Goal: Task Accomplishment & Management: Use online tool/utility

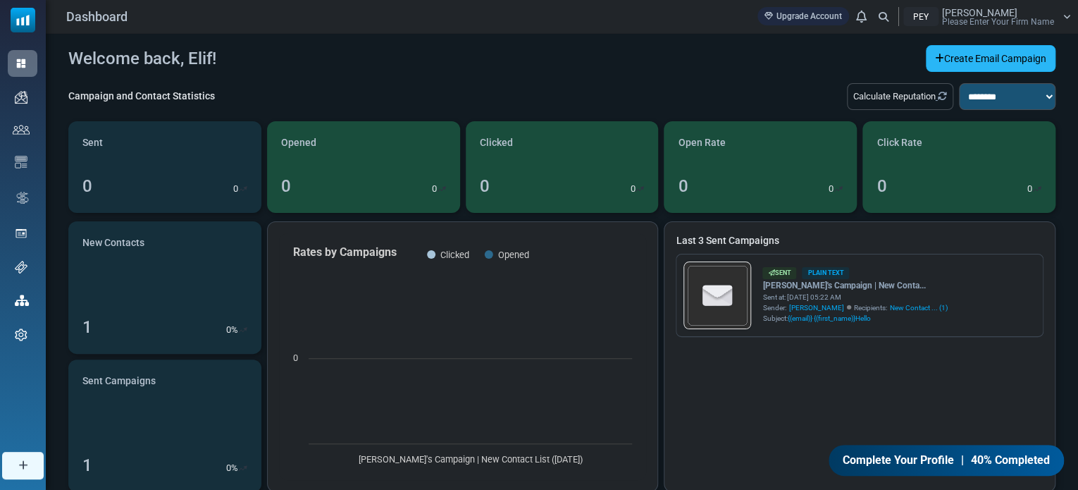
click at [977, 63] on link "Create Email Campaign" at bounding box center [991, 58] width 130 height 27
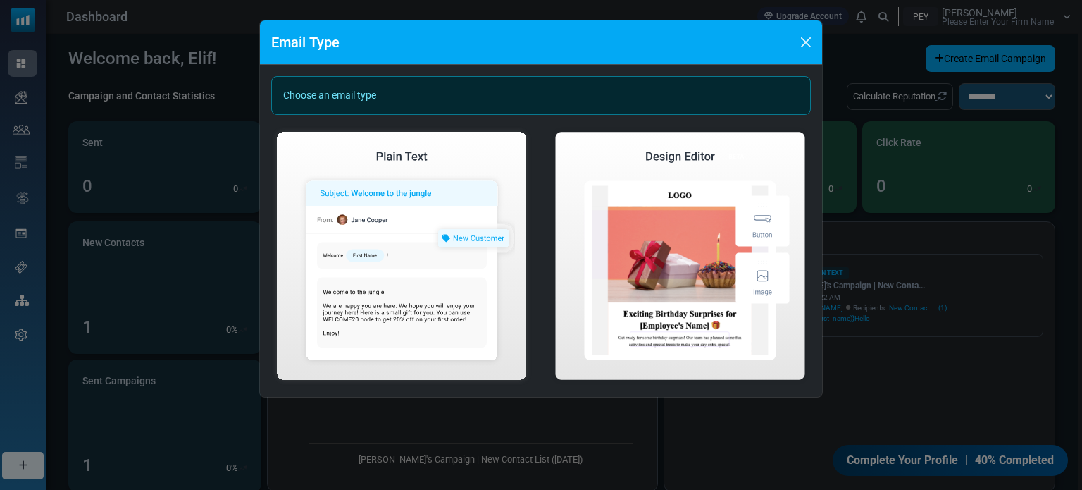
click at [361, 89] on div "Choose an email type" at bounding box center [541, 95] width 540 height 39
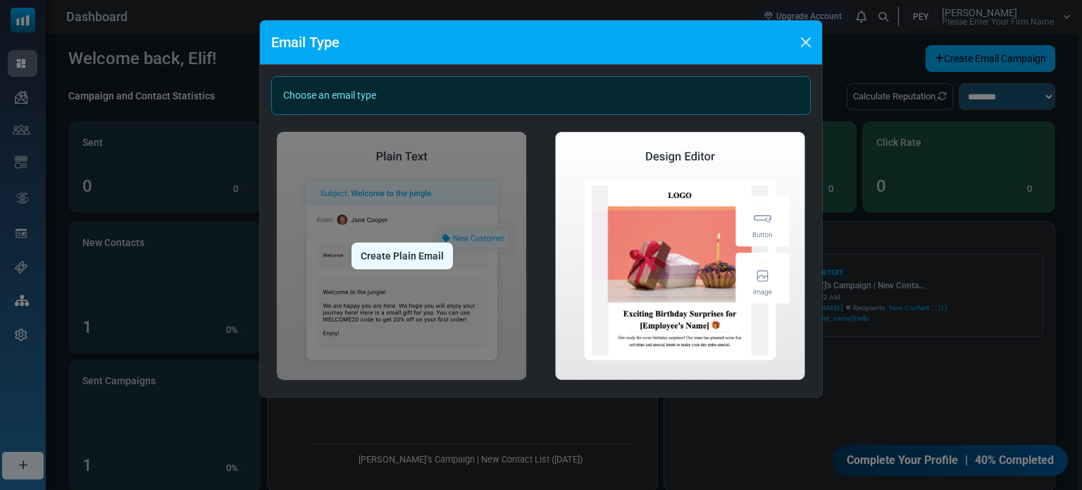
click at [437, 176] on img at bounding box center [401, 255] width 261 height 259
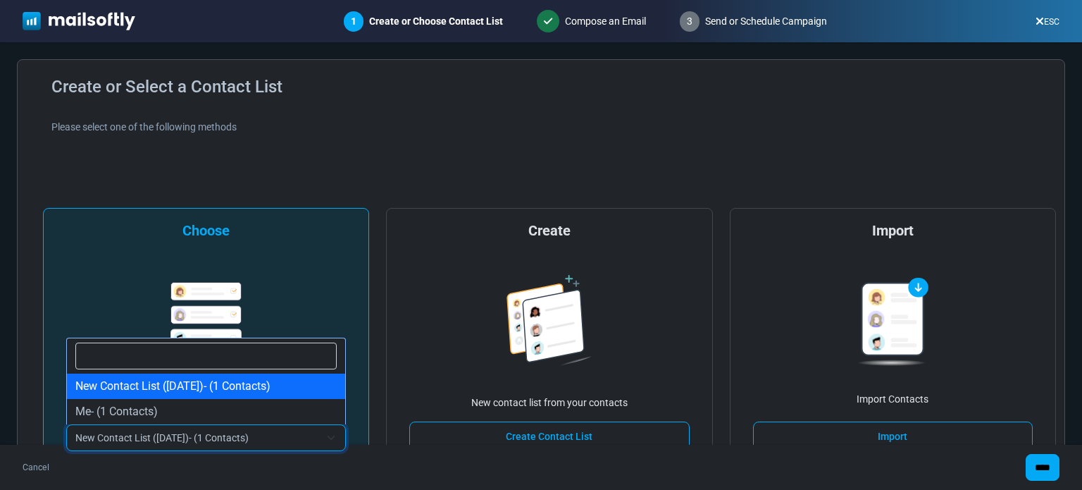
click at [264, 433] on span "New Contact List ([DATE])- (1 Contacts)" at bounding box center [197, 437] width 245 height 17
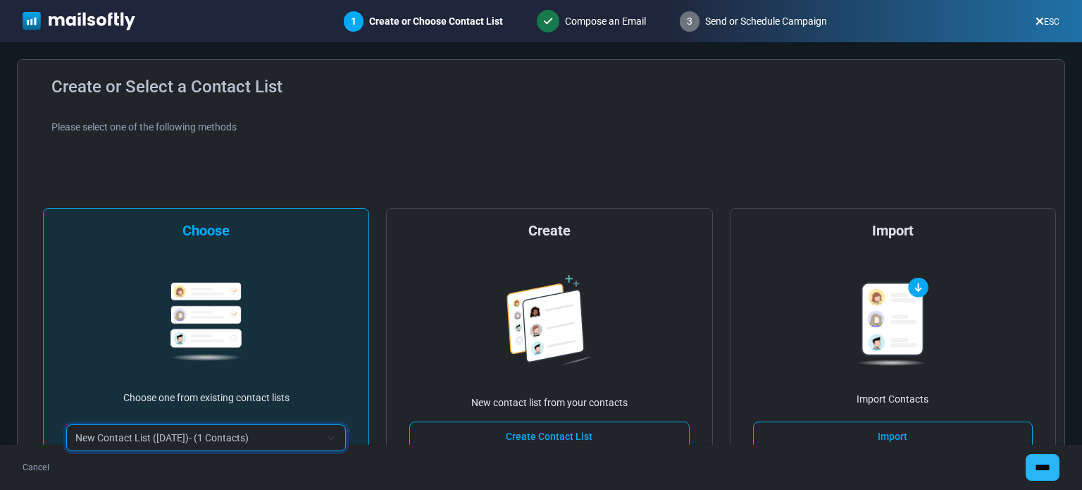
click at [1030, 461] on input "****" at bounding box center [1043, 467] width 34 height 27
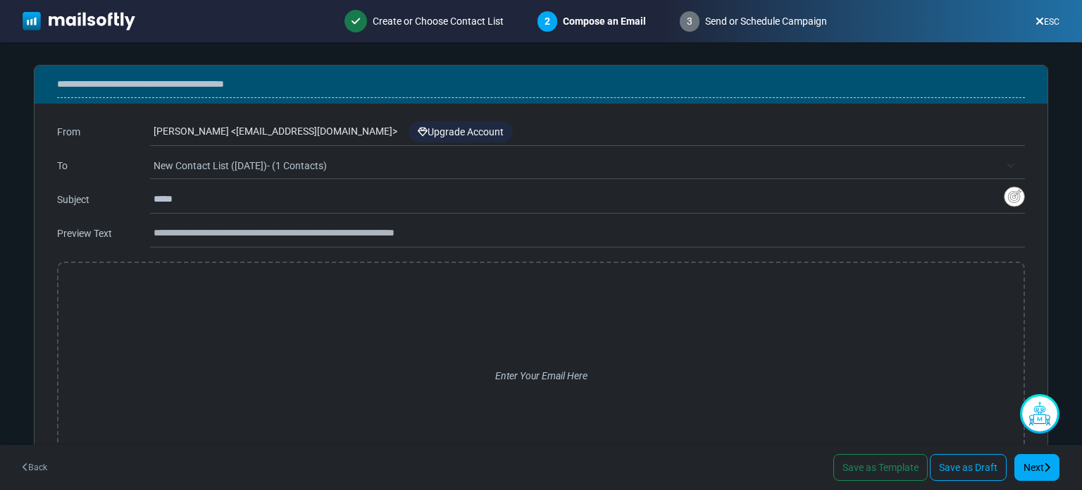
click at [340, 131] on div "Elif Ünal < elfunal0-gmail@cc.mailsends.net > Upgrade Account" at bounding box center [590, 131] width 872 height 27
drag, startPoint x: 326, startPoint y: 131, endPoint x: 271, endPoint y: 132, distance: 55.0
click at [277, 132] on div "Elif Ünal < elfunal0-gmail@cc.mailsends.net > Upgrade Account" at bounding box center [590, 131] width 872 height 27
drag, startPoint x: 255, startPoint y: 133, endPoint x: 189, endPoint y: 132, distance: 66.3
click at [241, 135] on div "Elif Ünal < elfunal0-gmail@cc.mailsends.net > Upgrade Account" at bounding box center [590, 131] width 872 height 27
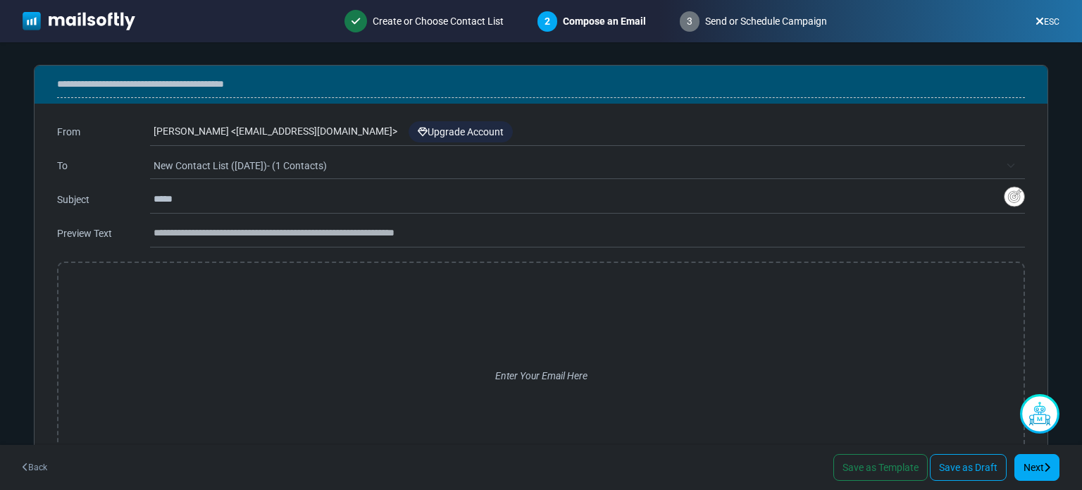
click at [188, 132] on div "Elif Ünal < elfunal0-gmail@cc.mailsends.net > Upgrade Account" at bounding box center [590, 131] width 872 height 27
drag, startPoint x: 199, startPoint y: 132, endPoint x: 211, endPoint y: 132, distance: 12.0
click at [202, 132] on div "Elif Ünal < elfunal0-gmail@cc.mailsends.net > Upgrade Account" at bounding box center [590, 131] width 872 height 27
click at [212, 132] on div "Elif Ünal < elfunal0-gmail@cc.mailsends.net > Upgrade Account" at bounding box center [590, 131] width 872 height 27
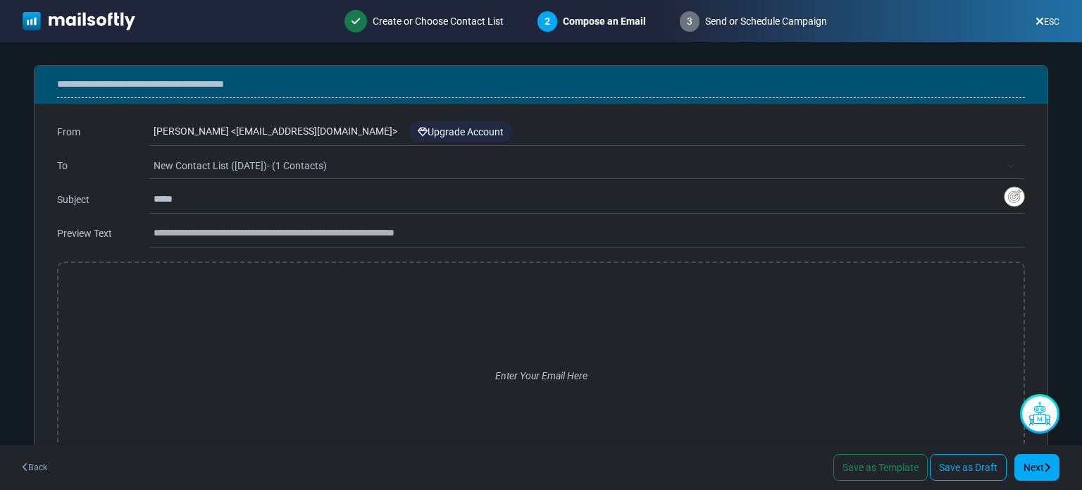
drag, startPoint x: 217, startPoint y: 132, endPoint x: 225, endPoint y: 132, distance: 8.5
click at [218, 132] on div "Elif Ünal < elfunal0-gmail@cc.mailsends.net > Upgrade Account" at bounding box center [590, 131] width 872 height 27
click at [265, 128] on div "Elif Ünal < elfunal0-gmail@cc.mailsends.net > Upgrade Account" at bounding box center [590, 131] width 872 height 27
click at [335, 128] on div "Elif Ünal < elfunal0-gmail@cc.mailsends.net > Upgrade Account" at bounding box center [590, 131] width 872 height 27
drag, startPoint x: 346, startPoint y: 128, endPoint x: 204, endPoint y: 130, distance: 141.7
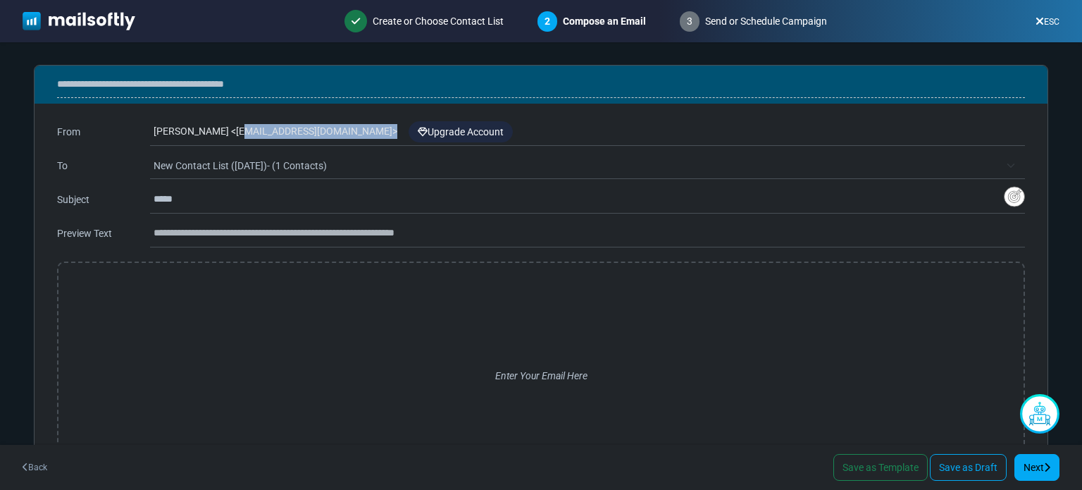
click at [204, 130] on div "Elif Ünal < elfunal0-gmail@cc.mailsends.net > Upgrade Account" at bounding box center [590, 131] width 872 height 27
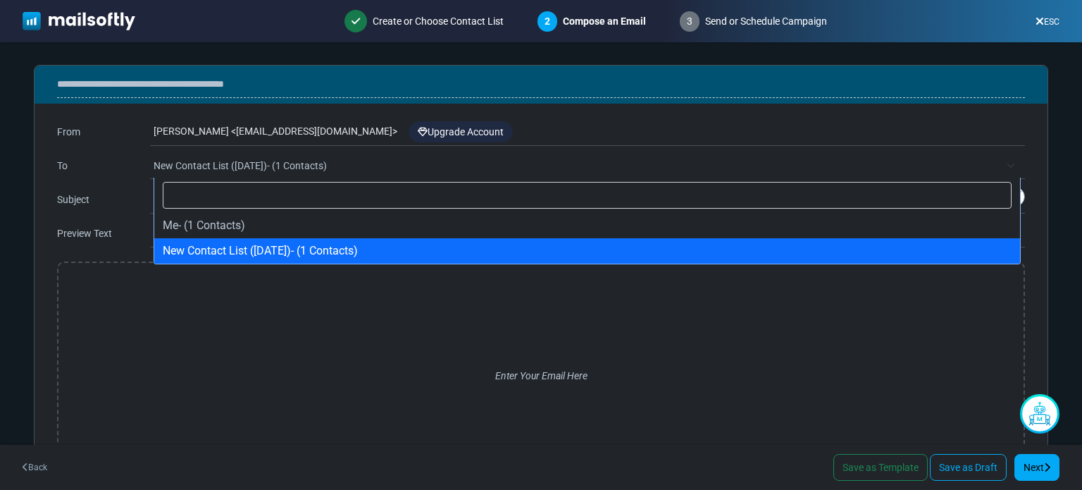
click at [209, 164] on span "New Contact List ([DATE])- (1 Contacts)" at bounding box center [577, 165] width 846 height 17
click at [245, 178] on span at bounding box center [587, 195] width 866 height 35
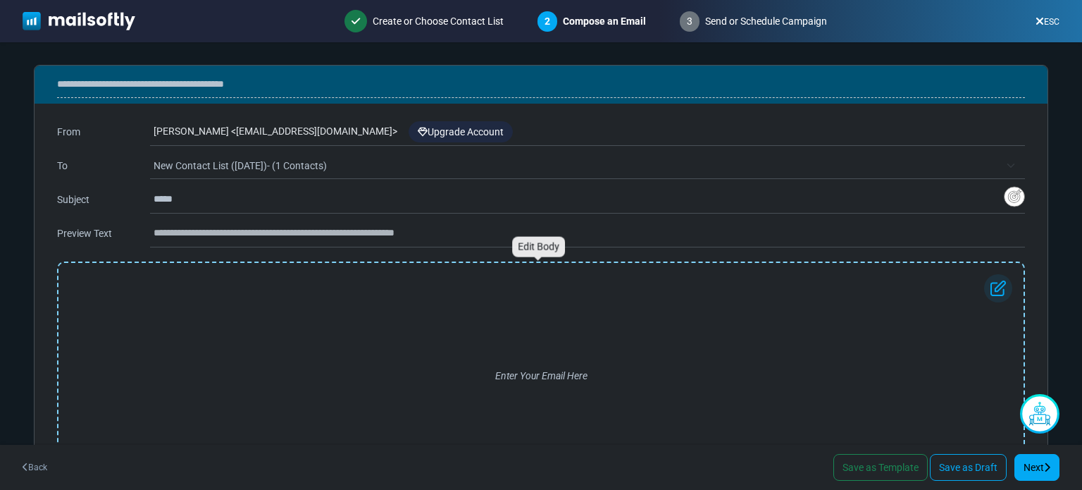
click at [496, 338] on div "Enter Your Email Here" at bounding box center [541, 375] width 943 height 203
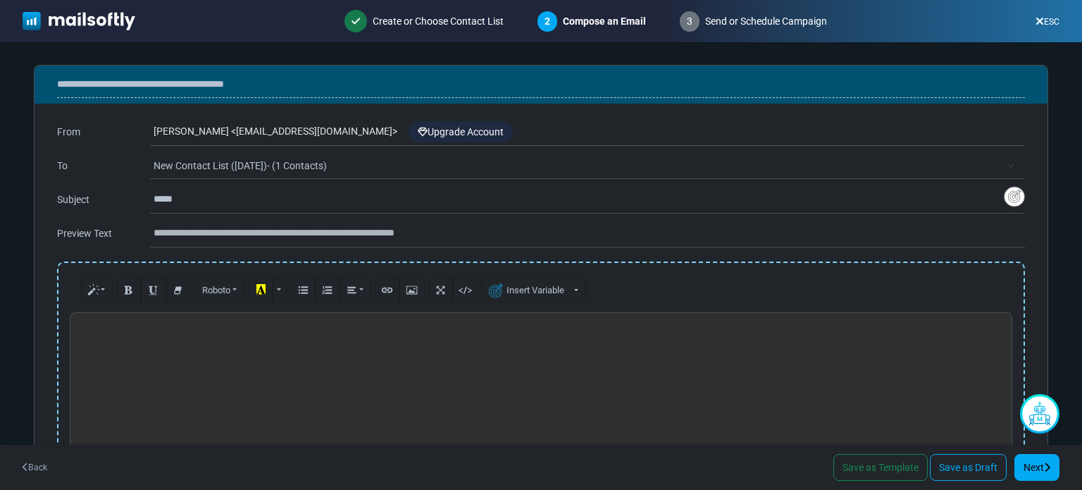
click at [1029, 19] on div "ESC" at bounding box center [1048, 21] width 47 height 26
click at [1037, 22] on icon at bounding box center [1040, 21] width 8 height 1
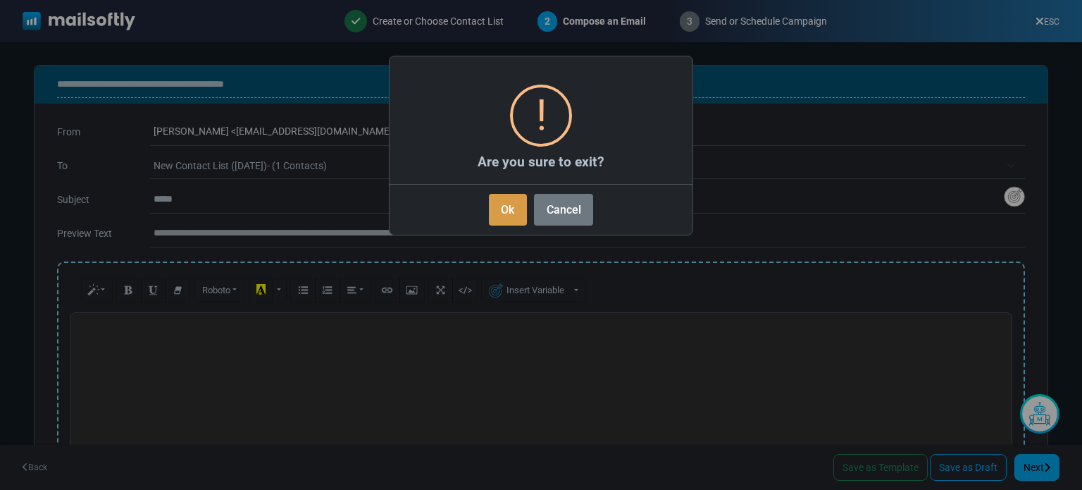
click at [507, 211] on button "Ok" at bounding box center [508, 210] width 38 height 32
